Goal: Find contact information: Find contact information

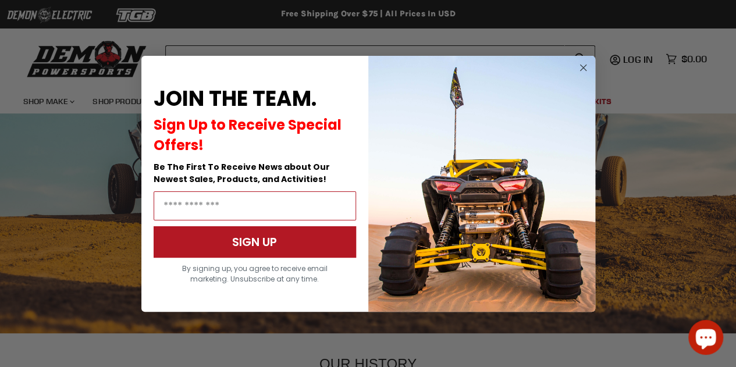
click at [584, 68] on circle "Close dialog" at bounding box center [583, 68] width 14 height 14
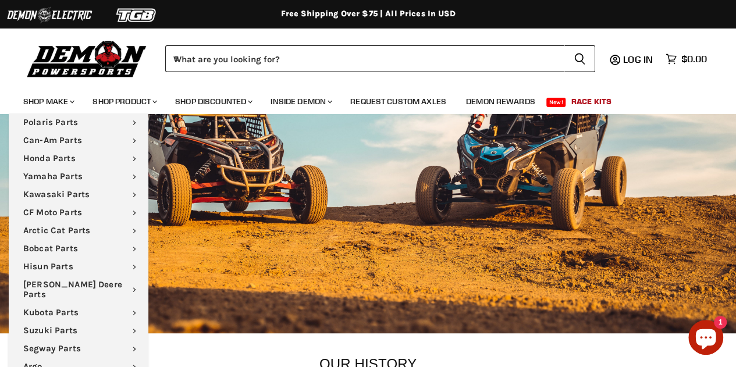
click at [72, 66] on img at bounding box center [86, 58] width 127 height 41
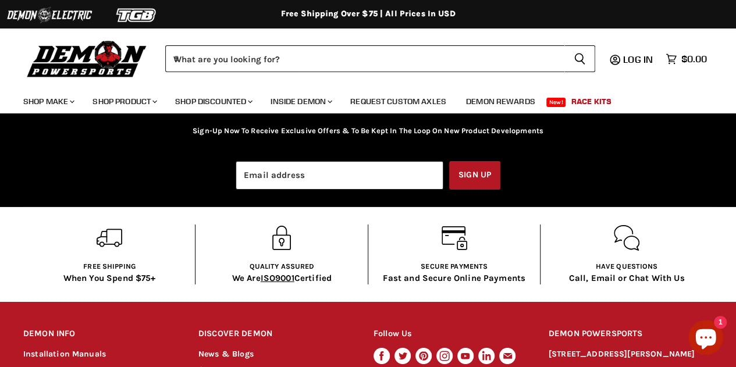
scroll to position [2114, 0]
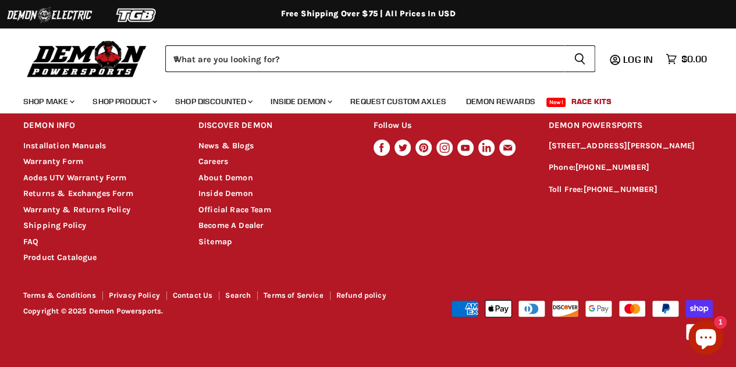
drag, startPoint x: 547, startPoint y: 144, endPoint x: 618, endPoint y: 160, distance: 72.9
click at [618, 160] on div "DEMON INFO Chevron down icon Installation Manuals Warranty Form Aodes UTV Warra…" at bounding box center [368, 188] width 736 height 153
copy p "[STREET_ADDRESS][PERSON_NAME]"
